Goal: Check status: Check status

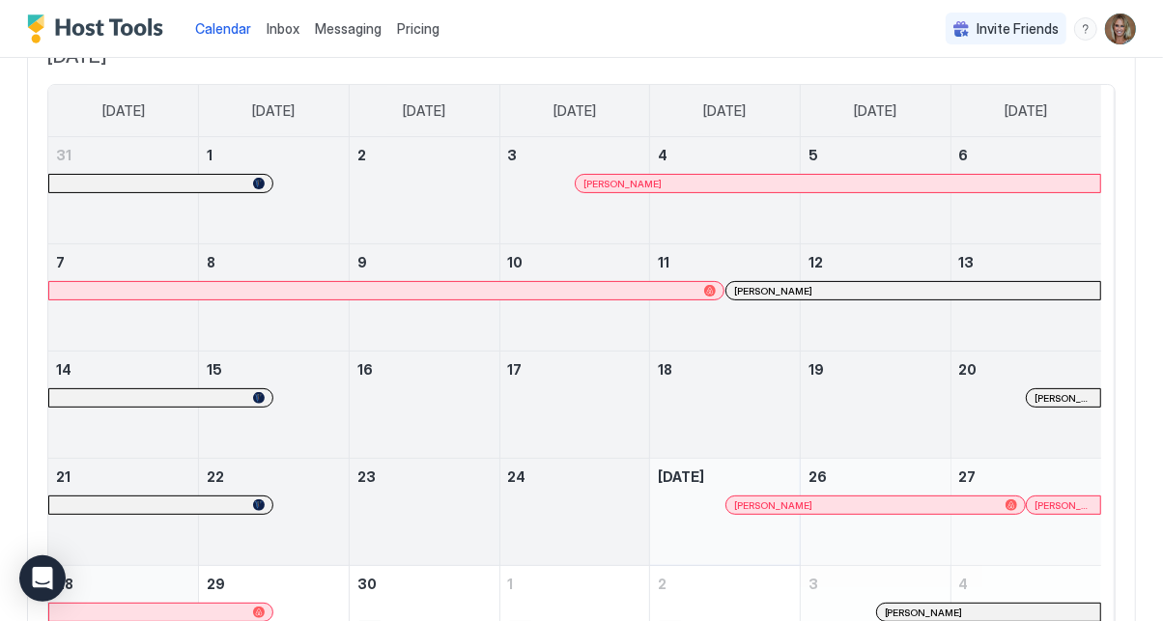
scroll to position [274, 0]
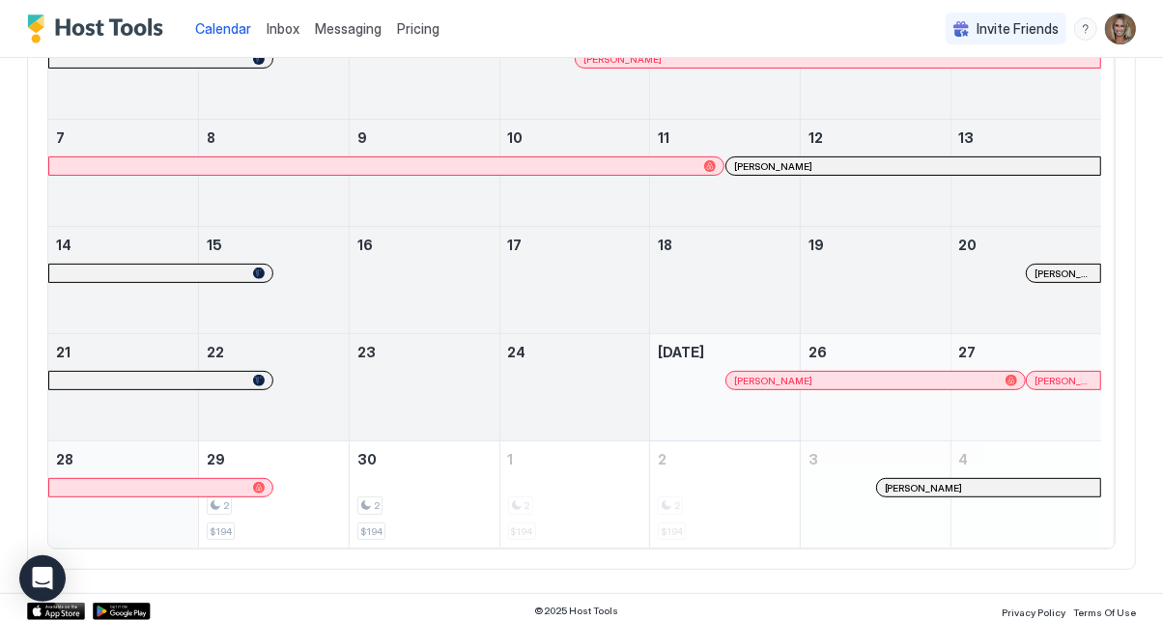
click at [1047, 372] on div "[PERSON_NAME]" at bounding box center [1062, 380] width 73 height 17
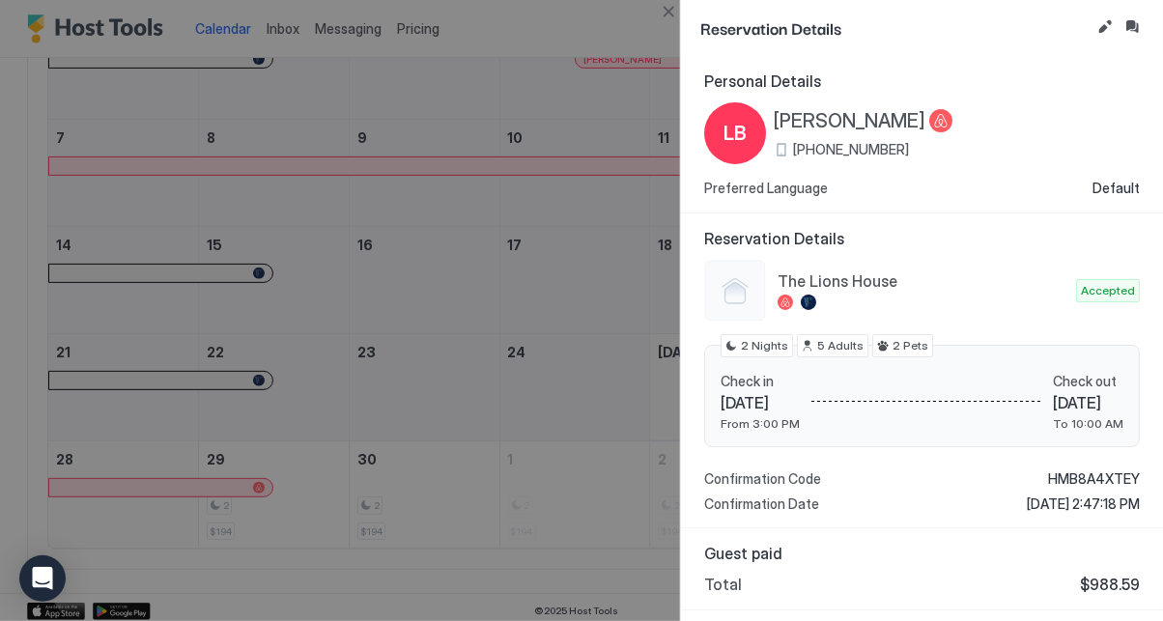
scroll to position [68, 0]
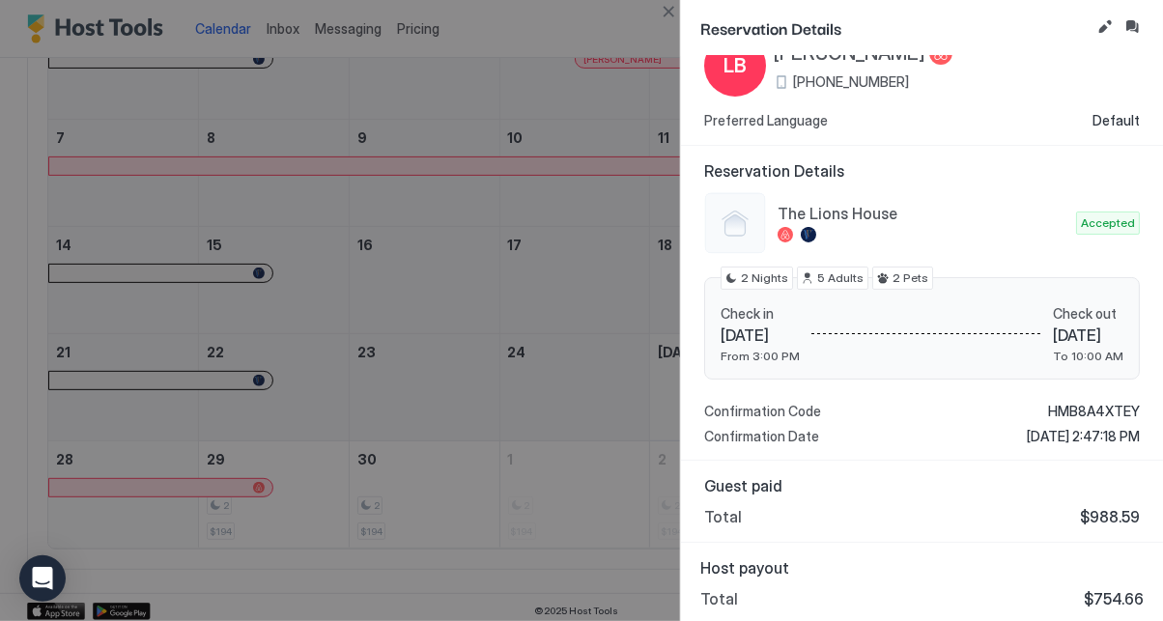
click at [585, 356] on div at bounding box center [581, 310] width 1163 height 621
click at [583, 355] on div at bounding box center [581, 310] width 1163 height 621
click at [527, 119] on div at bounding box center [581, 310] width 1163 height 621
click at [589, 104] on div at bounding box center [581, 310] width 1163 height 621
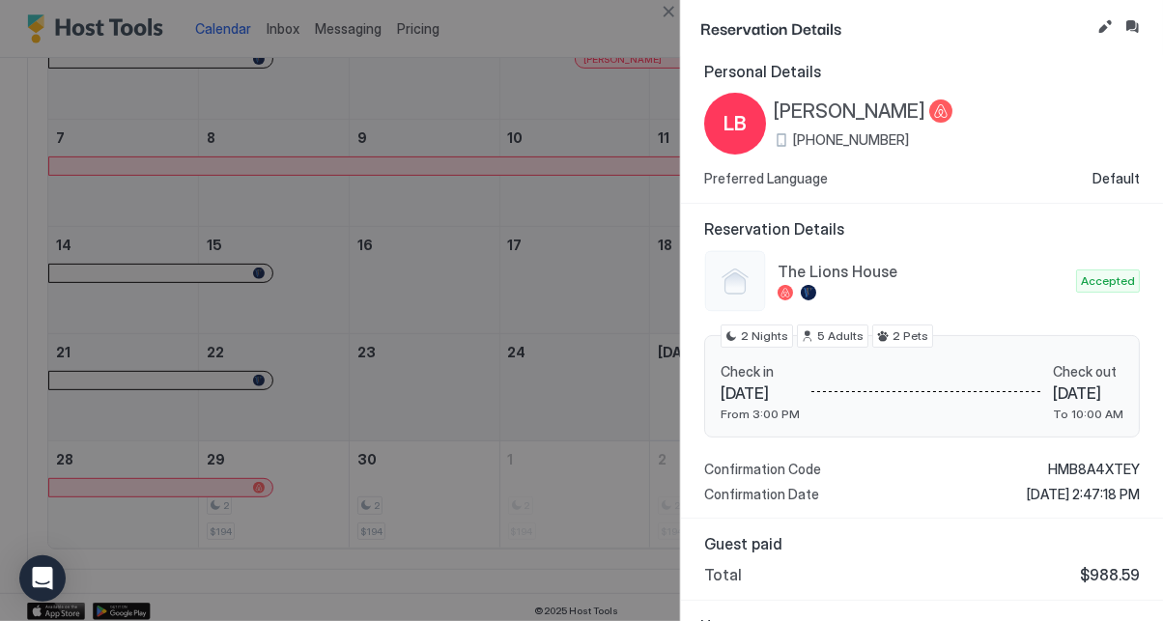
scroll to position [0, 0]
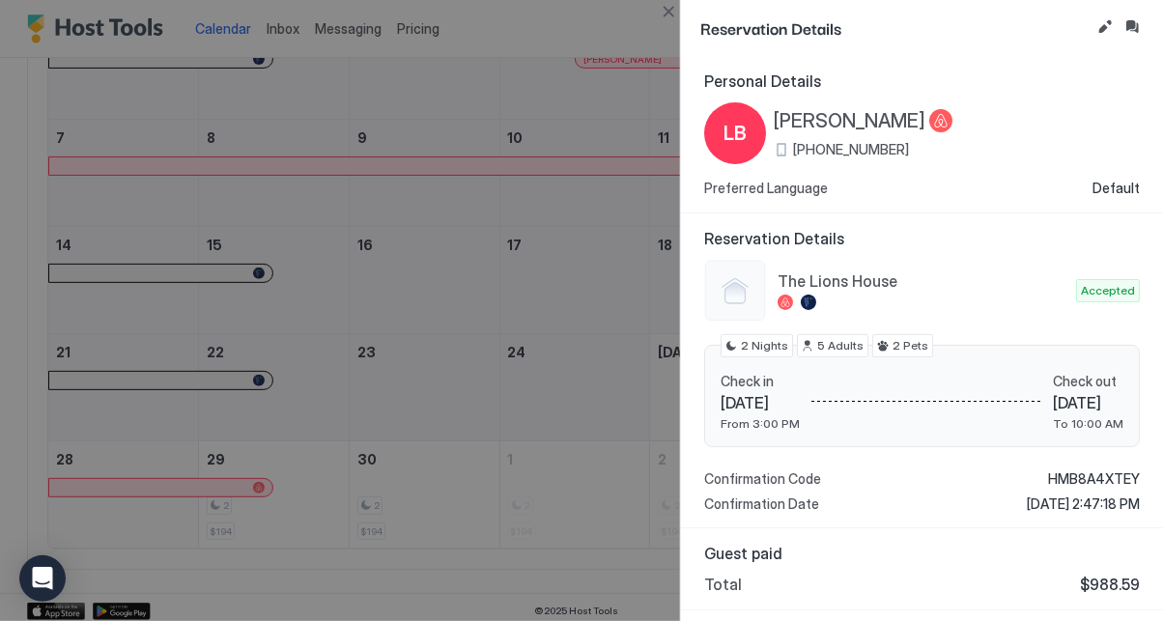
click at [576, 107] on div at bounding box center [581, 310] width 1163 height 621
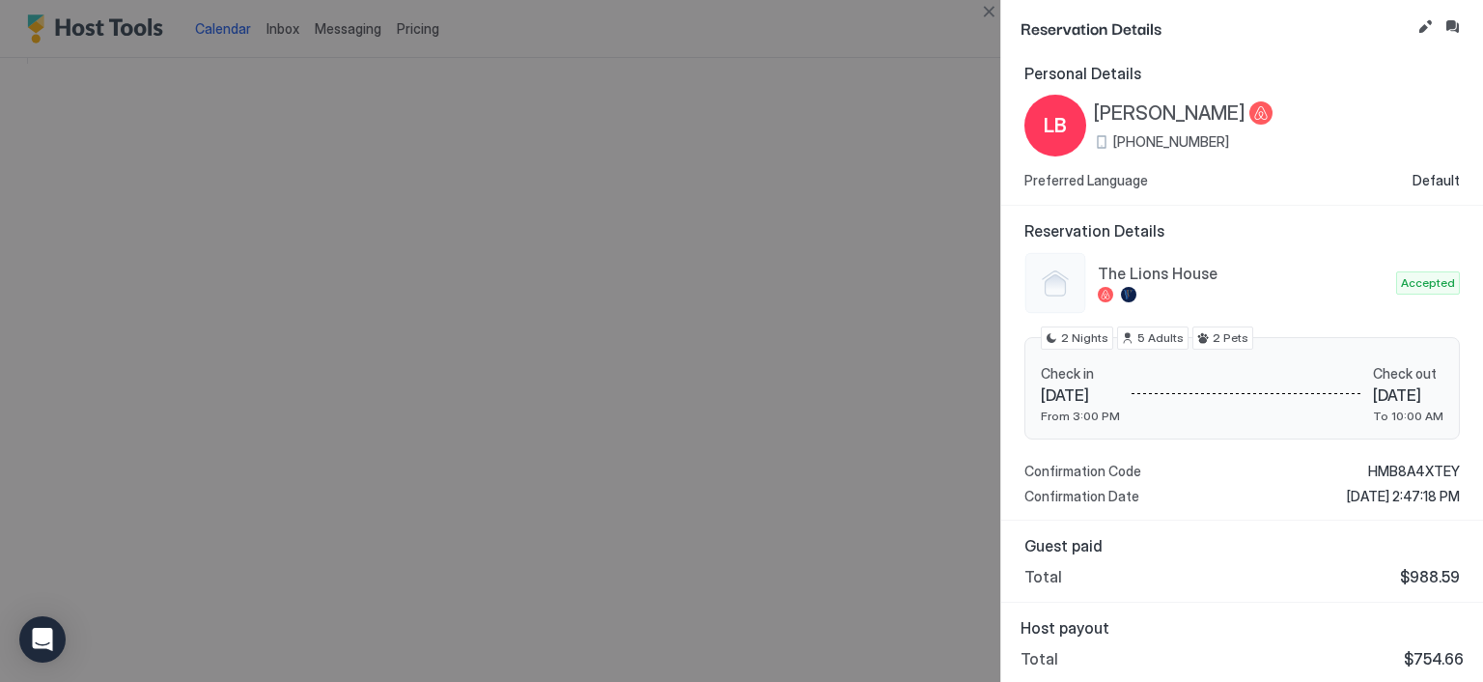
scroll to position [167, 0]
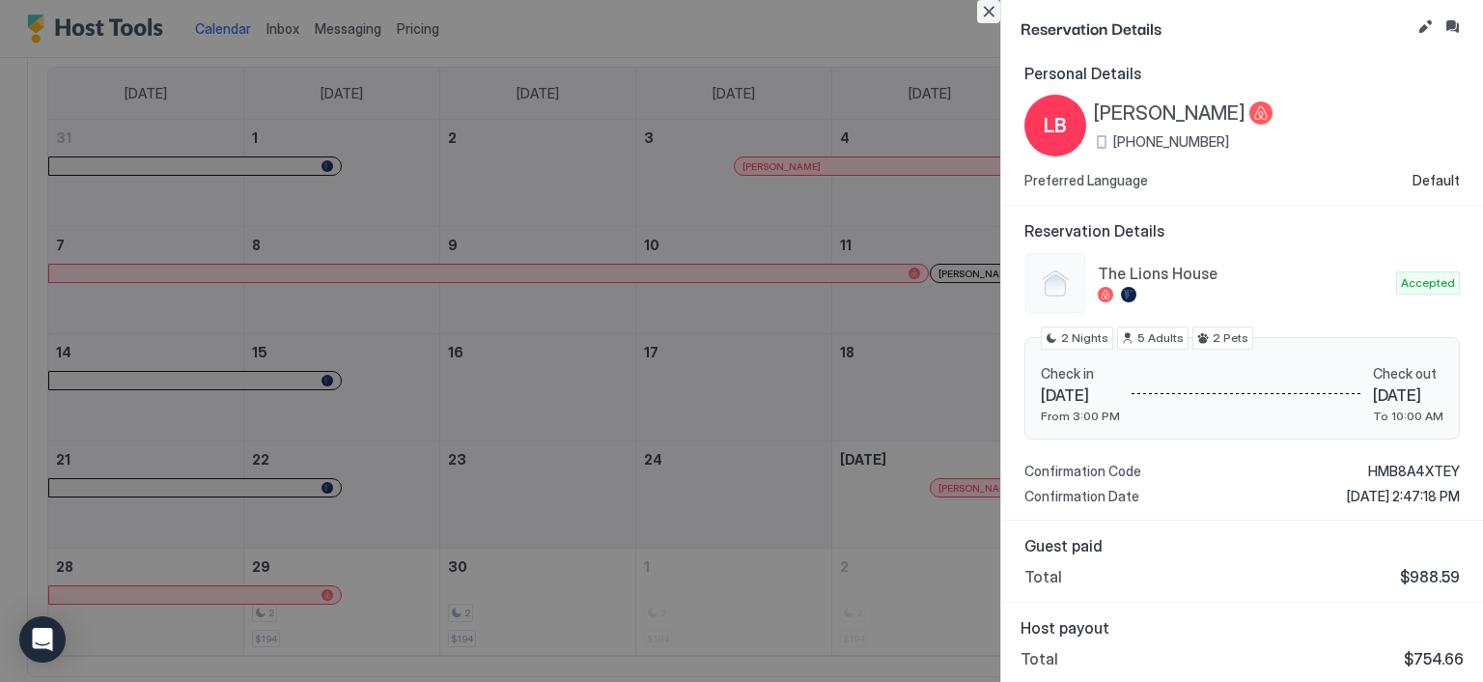
click at [1001, 3] on div "Reservation Details" at bounding box center [1242, 28] width 482 height 56
click at [984, 11] on button "Close" at bounding box center [988, 11] width 23 height 23
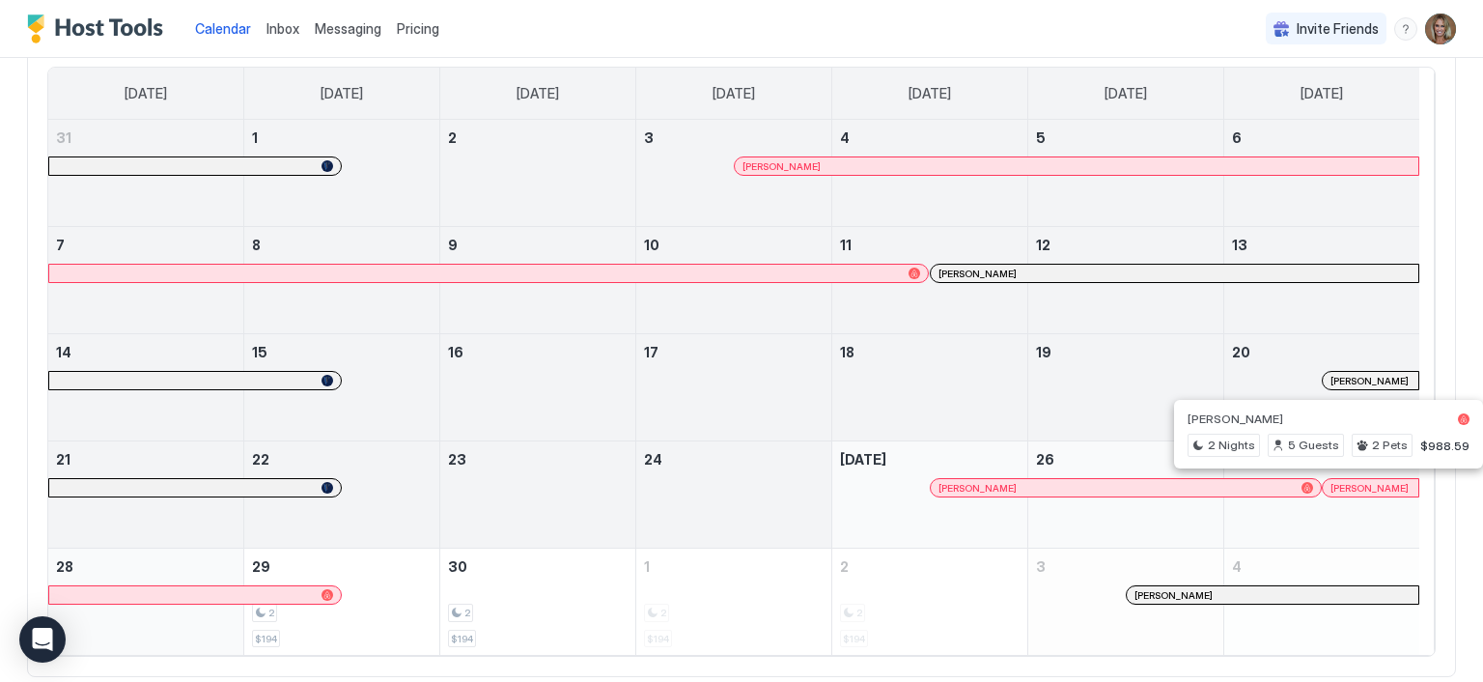
click at [1162, 482] on div at bounding box center [1339, 487] width 15 height 15
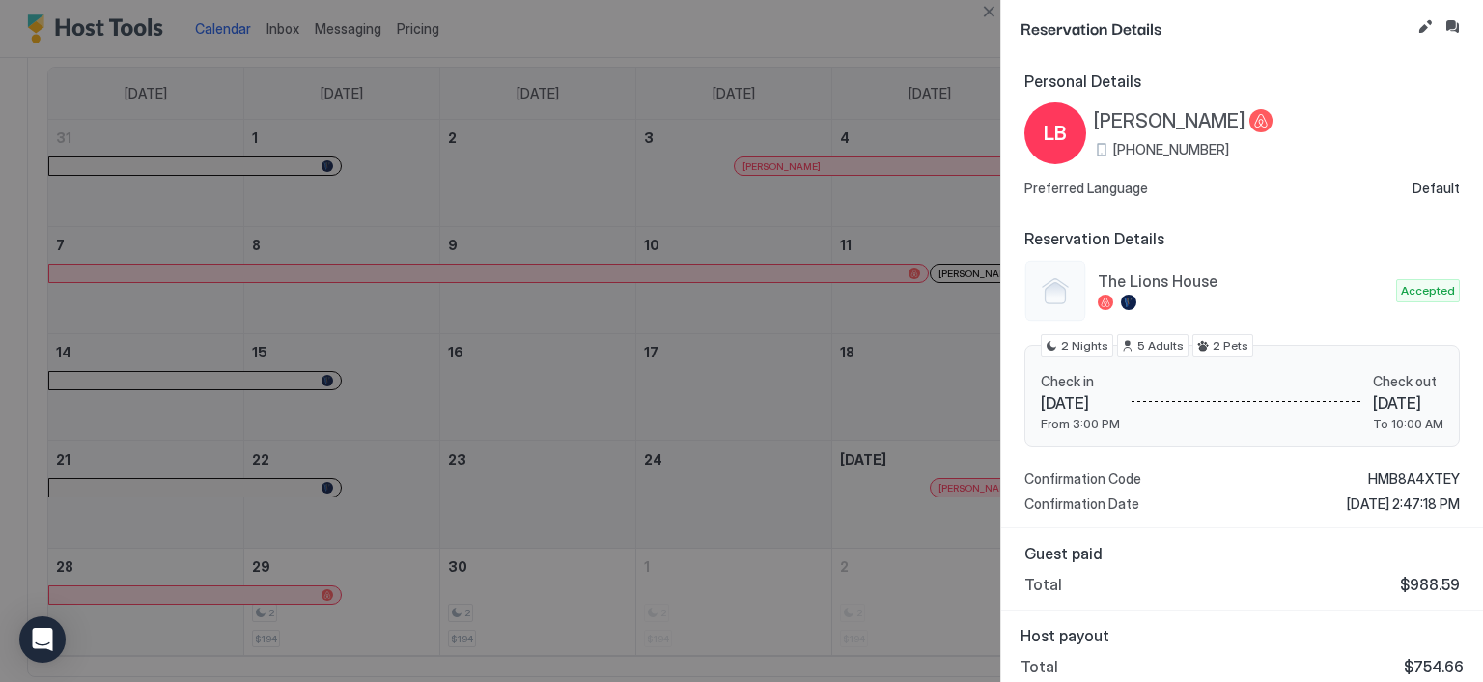
scroll to position [8, 0]
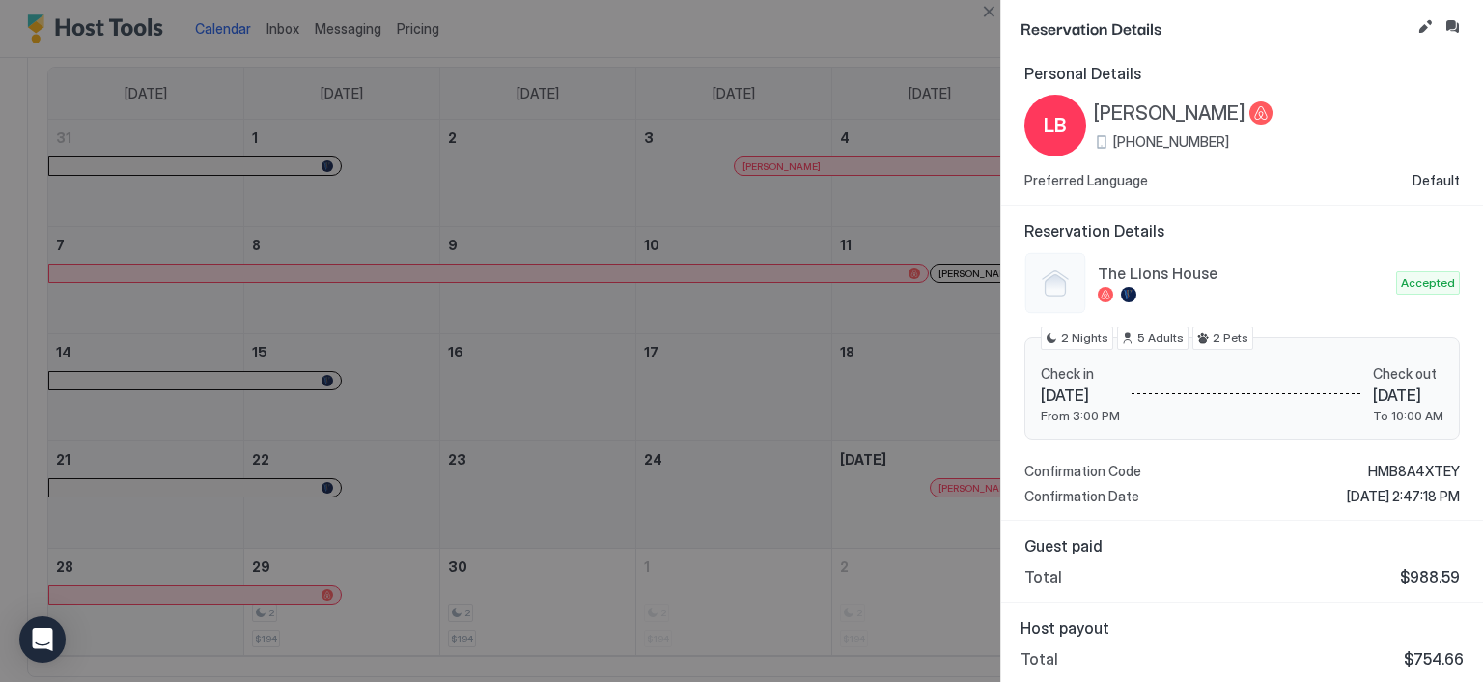
click at [1054, 122] on span "LB" at bounding box center [1055, 125] width 23 height 29
click at [992, 4] on button "Close" at bounding box center [988, 11] width 23 height 23
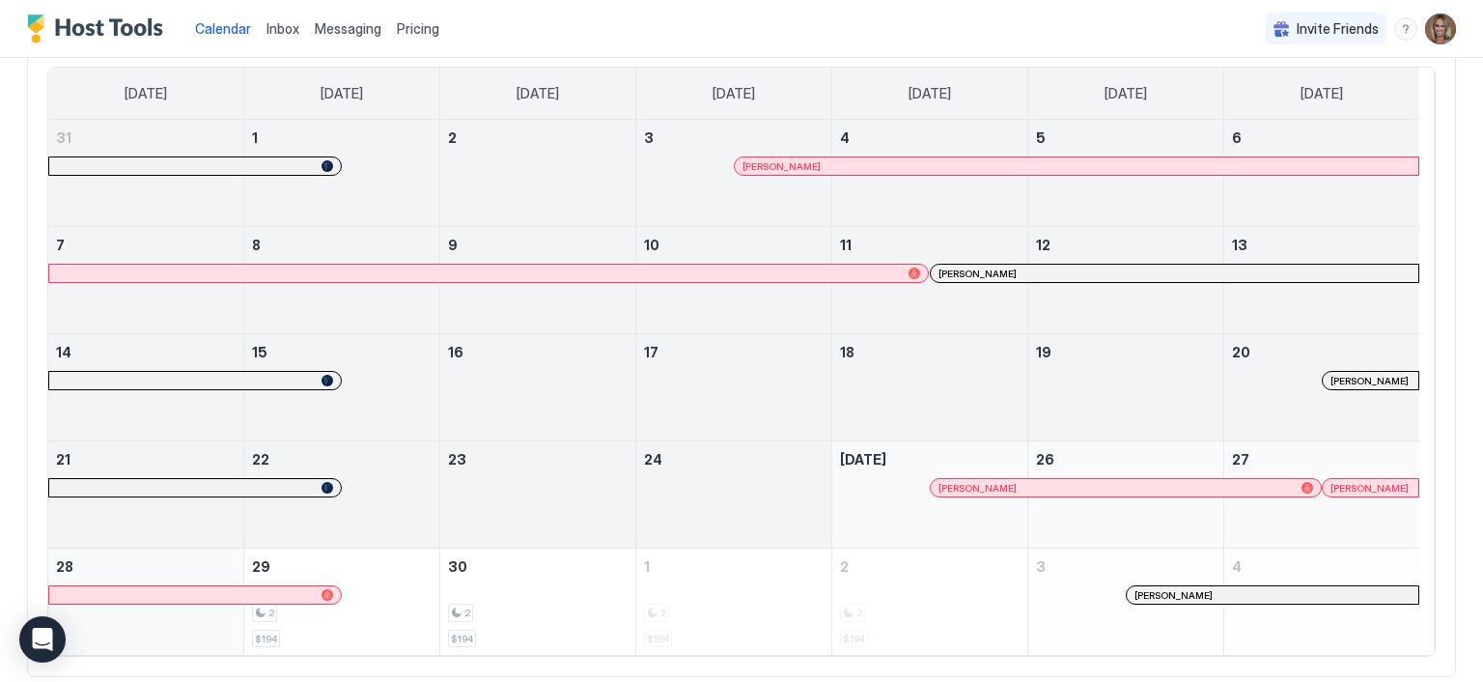
click at [1135, 589] on span "[PERSON_NAME]" at bounding box center [1174, 595] width 78 height 13
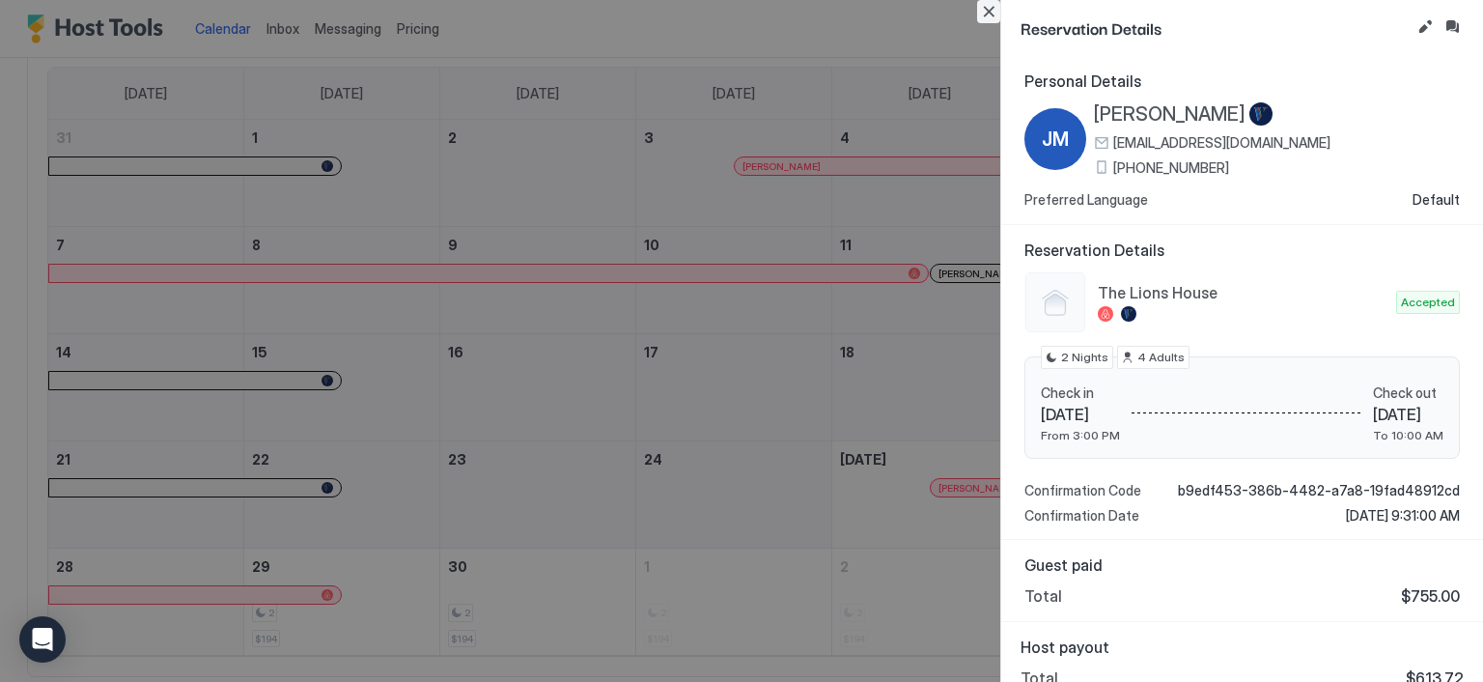
click at [984, 14] on button "Close" at bounding box center [988, 11] width 23 height 23
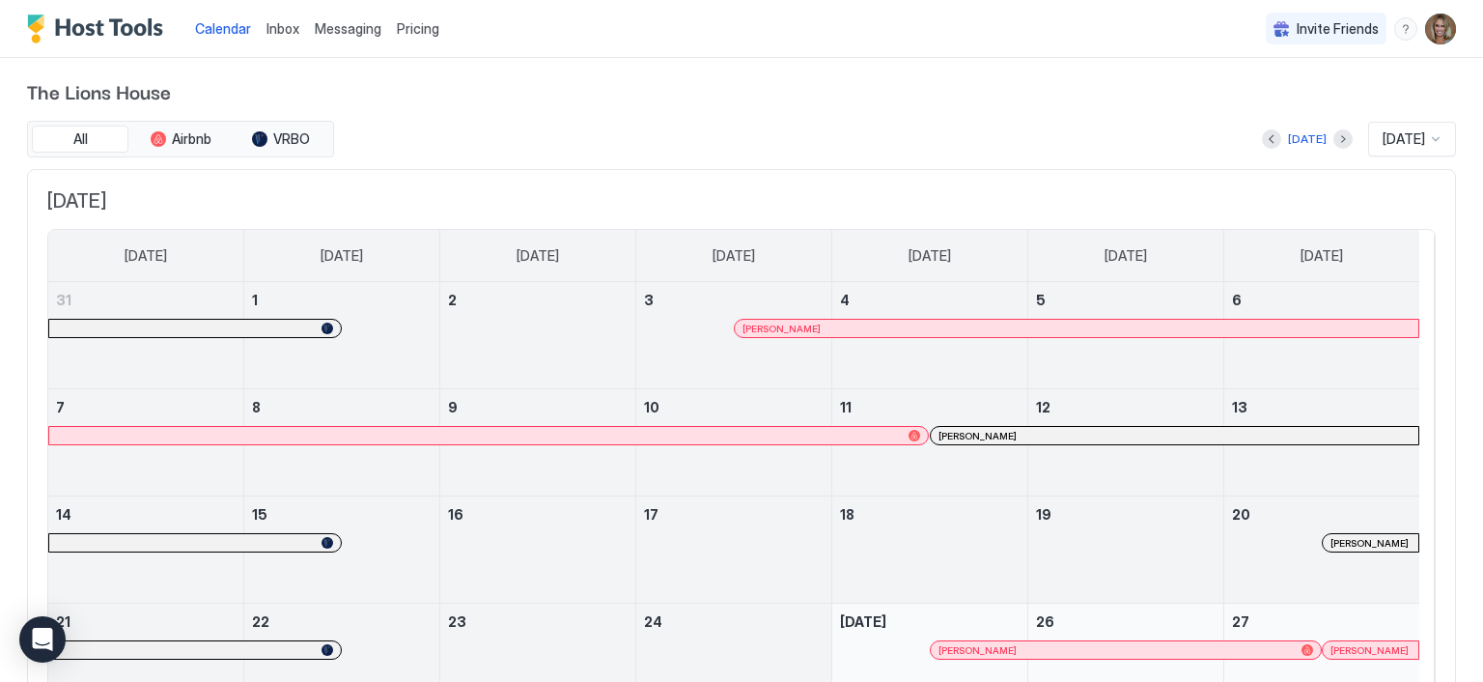
scroll to position [0, 0]
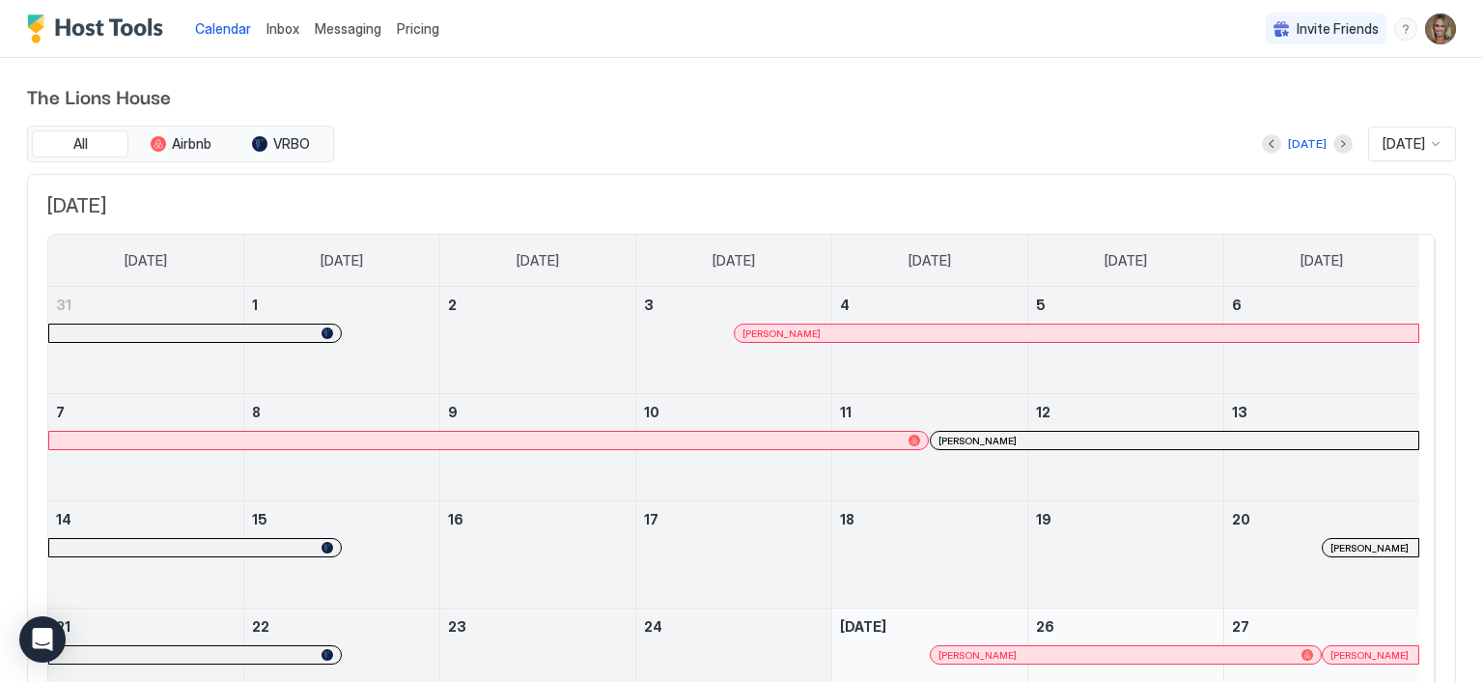
click at [1162, 145] on span "[DATE]" at bounding box center [1404, 143] width 42 height 17
click at [1162, 354] on div "[DATE]" at bounding box center [1413, 370] width 86 height 38
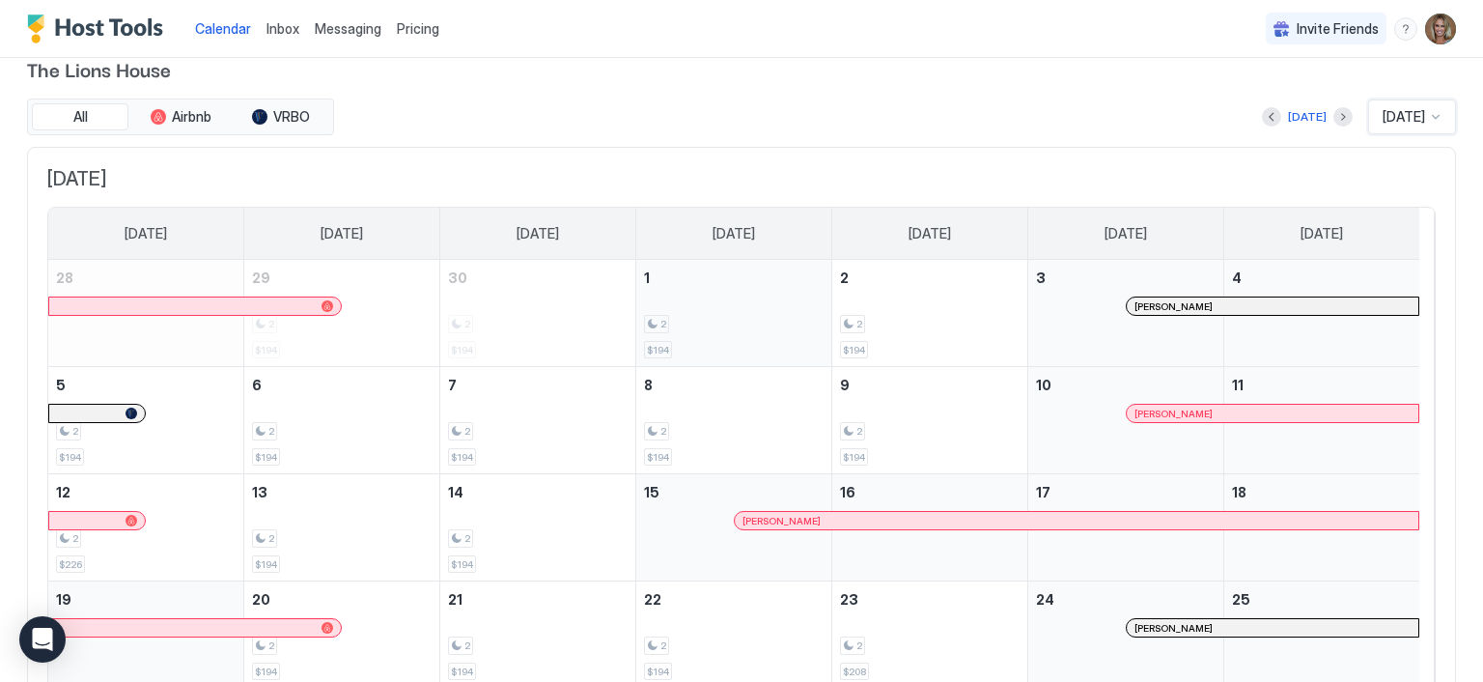
scroll to position [23, 0]
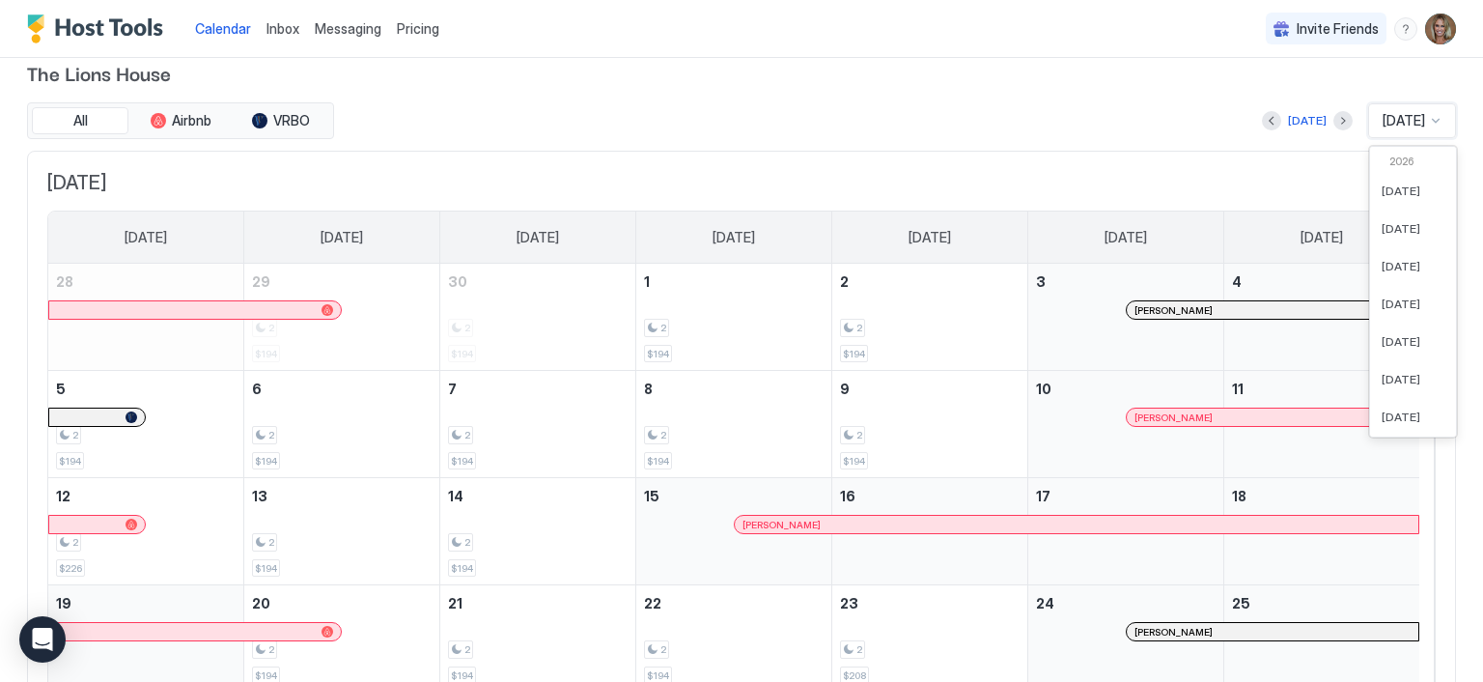
click at [1162, 123] on span "[DATE]" at bounding box center [1404, 120] width 42 height 17
click at [1162, 334] on div "[DATE]" at bounding box center [1413, 346] width 86 height 38
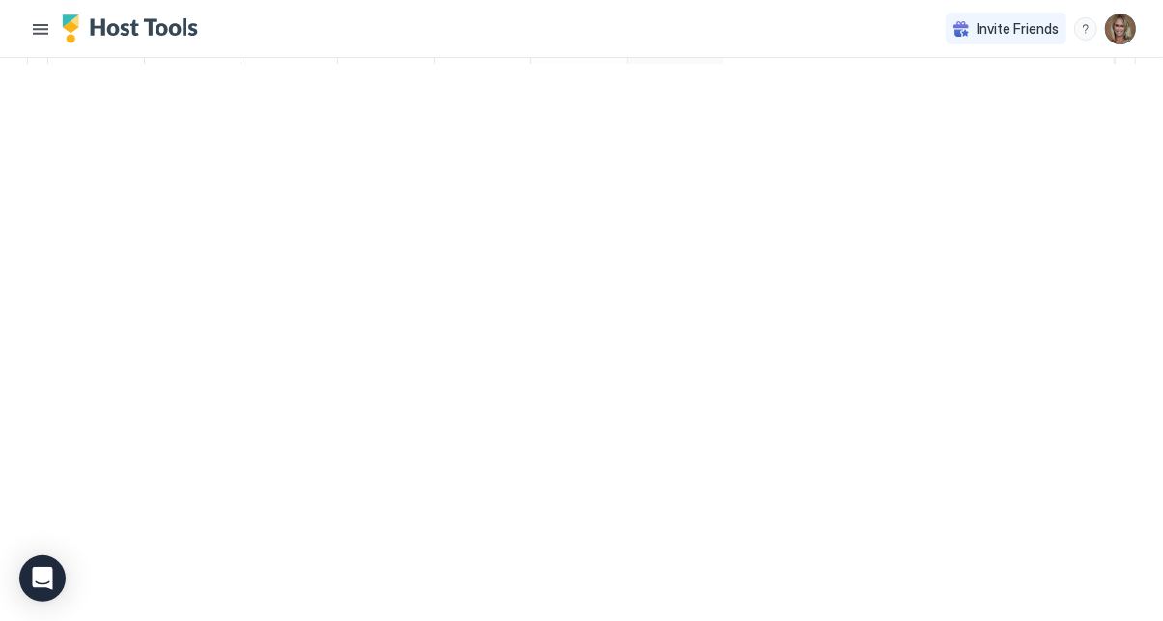
scroll to position [252, 0]
